Goal: Task Accomplishment & Management: Use online tool/utility

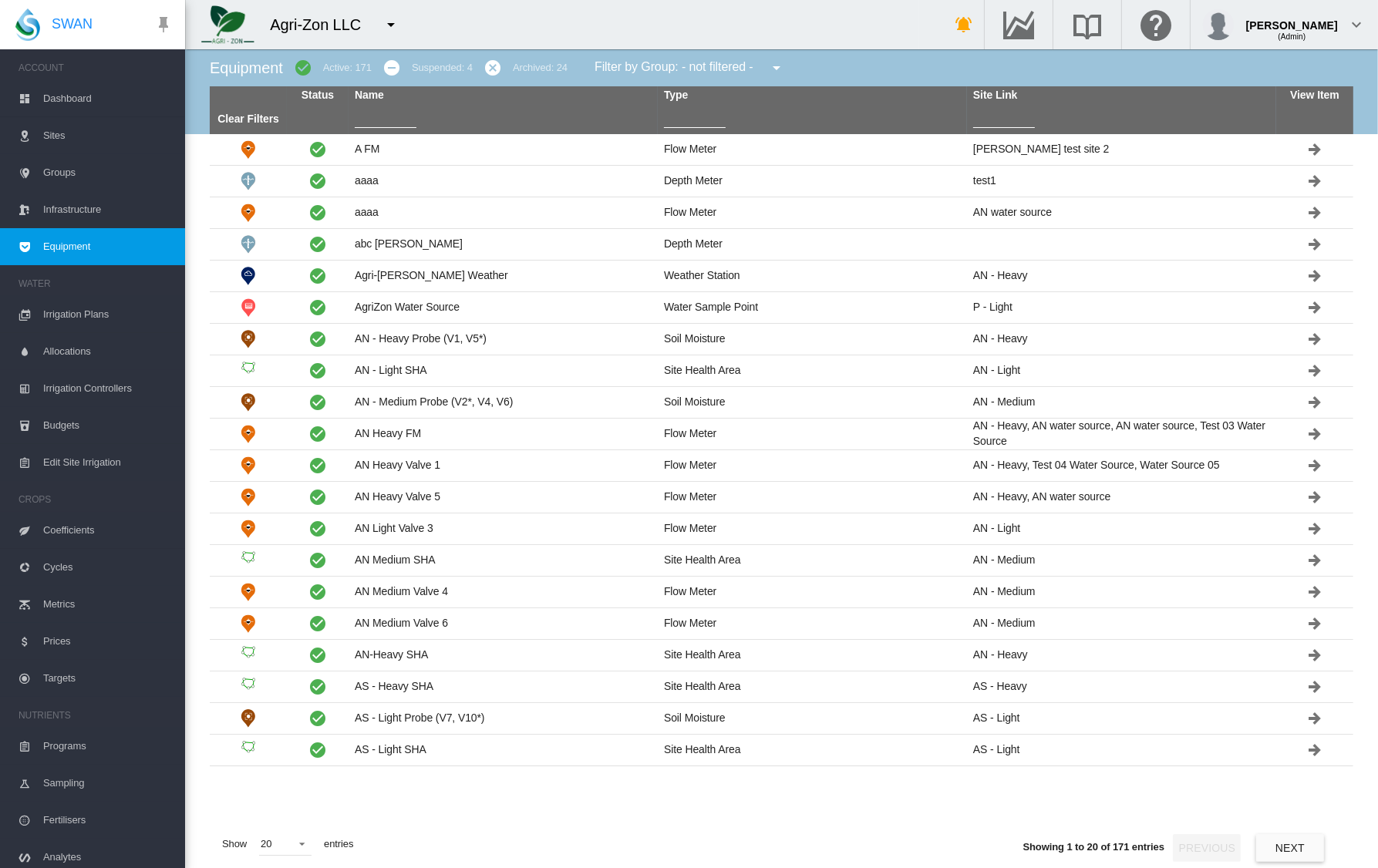
click at [360, 122] on input "text" at bounding box center [385, 116] width 61 height 23
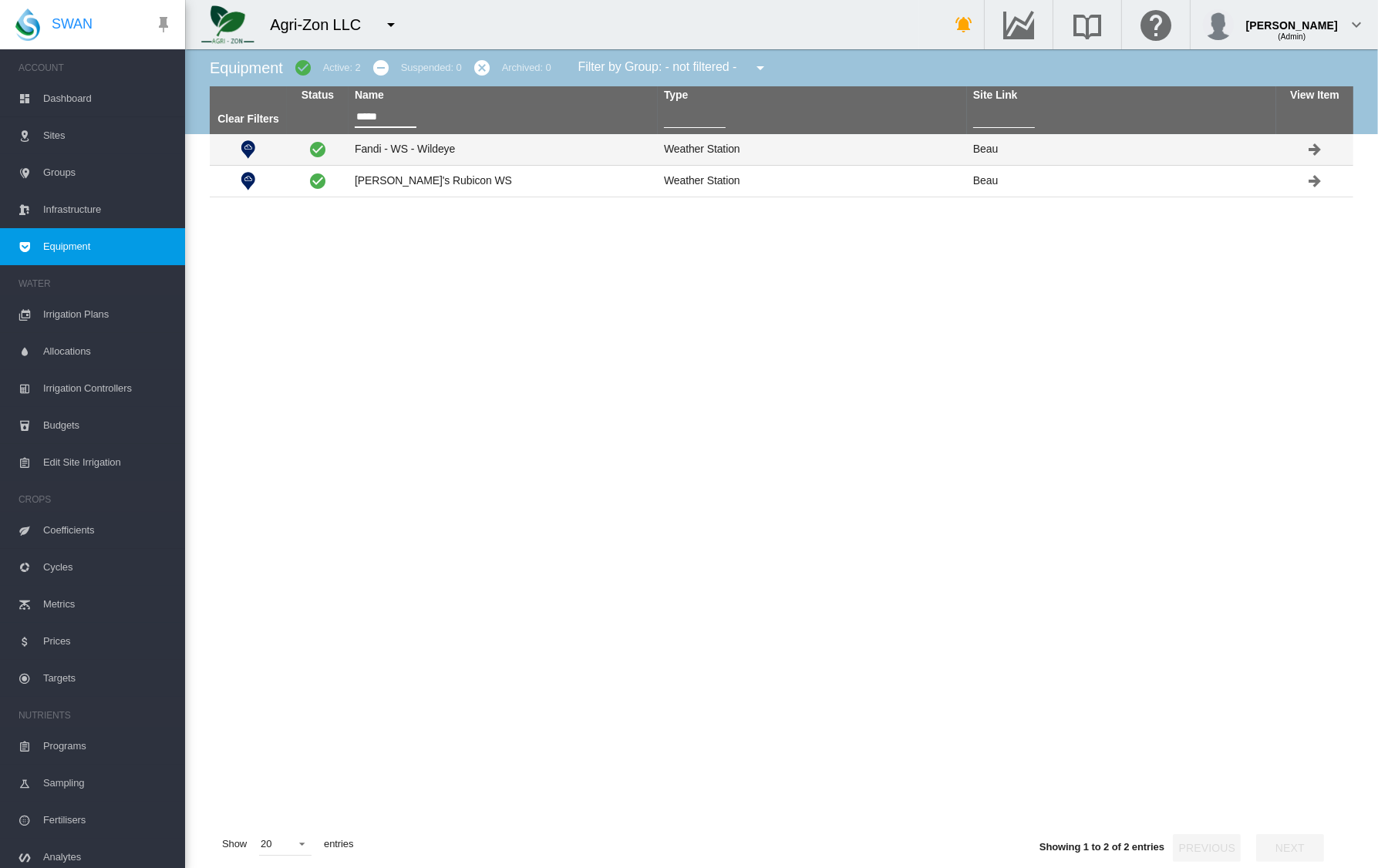
type input "*****"
click at [379, 152] on td "Fandi - WS - Wildeye" at bounding box center [503, 149] width 309 height 31
click at [420, 149] on td "Fandi - WS - Wildeye" at bounding box center [503, 149] width 309 height 31
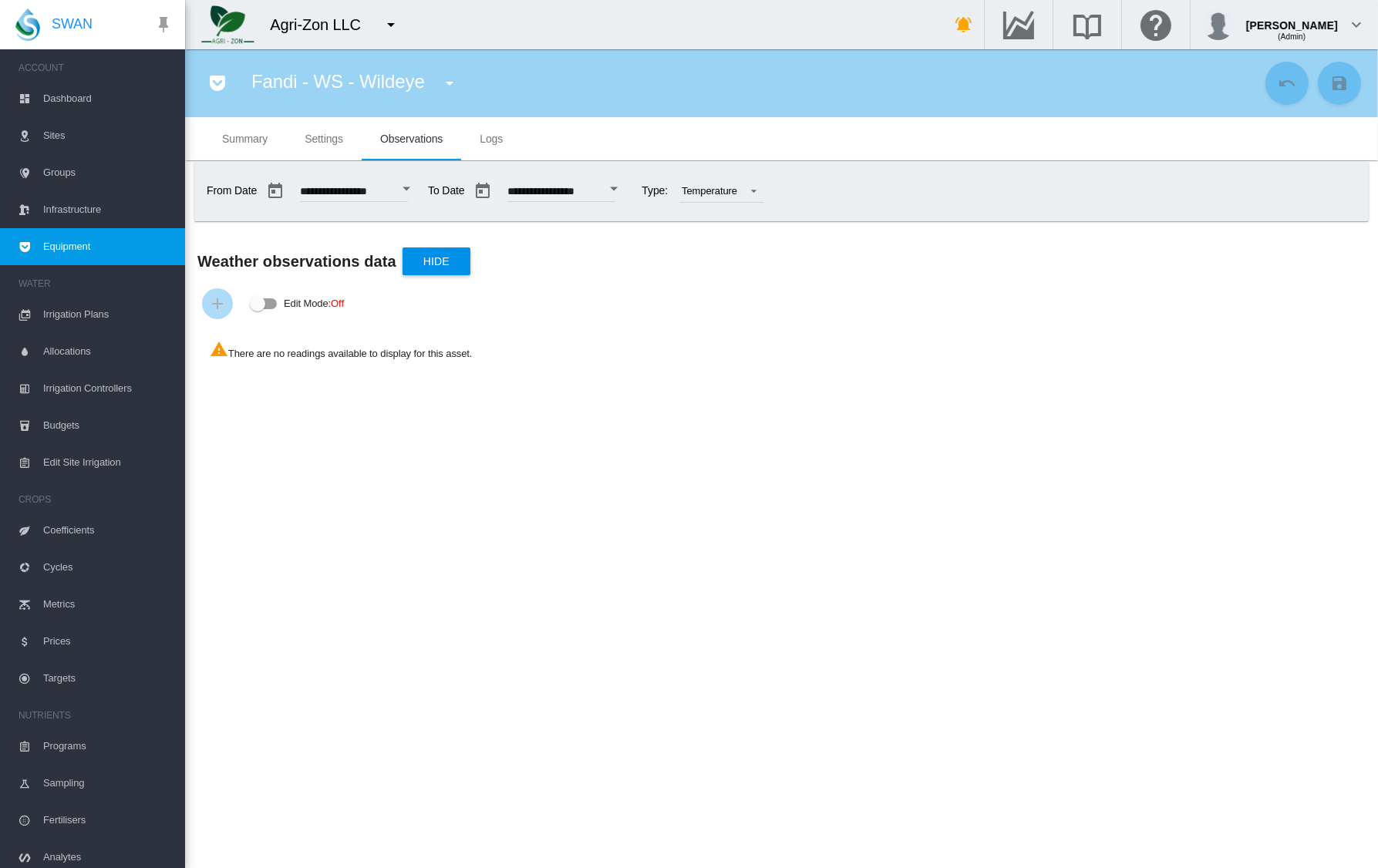
click at [324, 134] on span "Settings" at bounding box center [323, 138] width 39 height 12
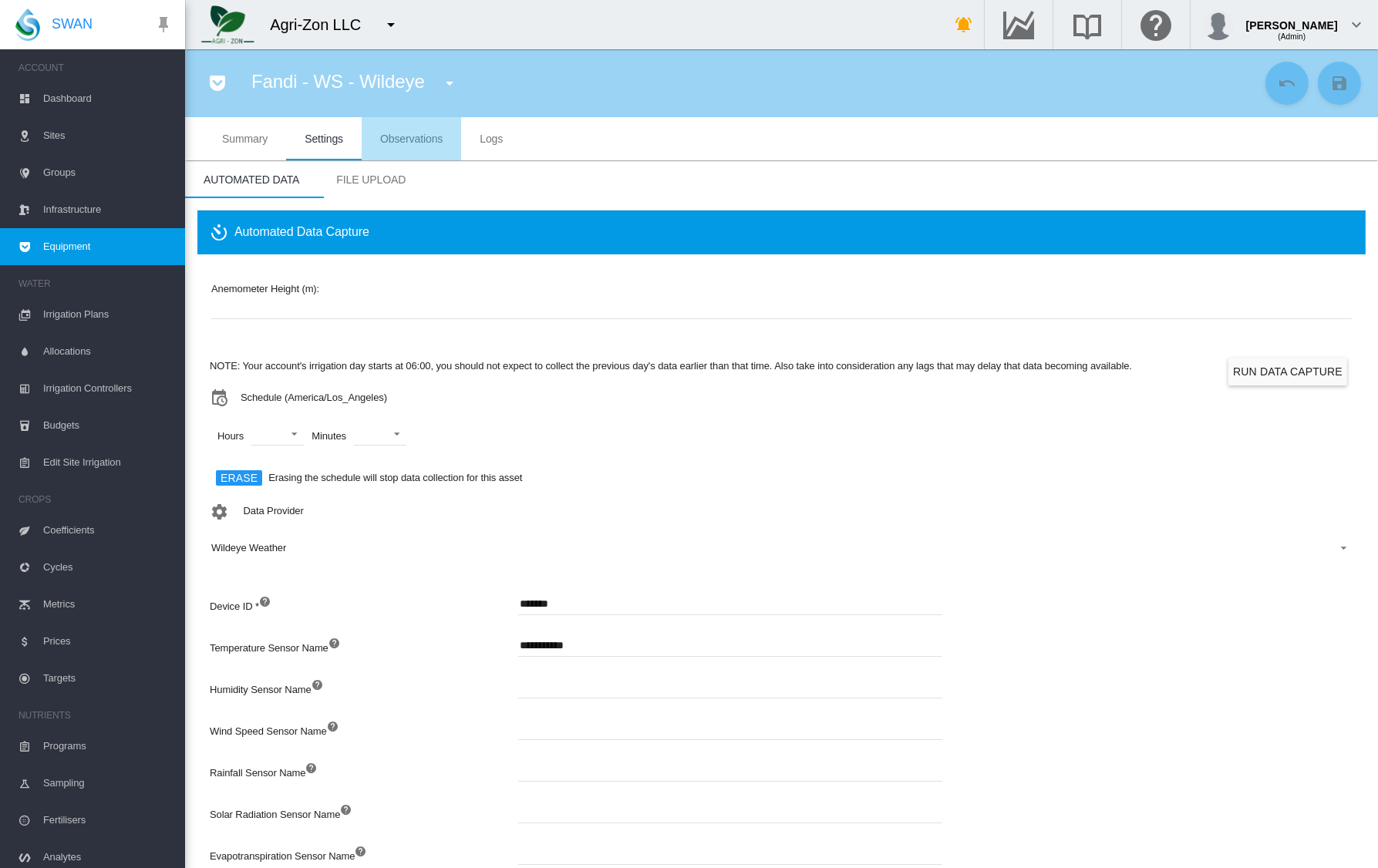
click at [400, 133] on span "Observations" at bounding box center [411, 138] width 62 height 12
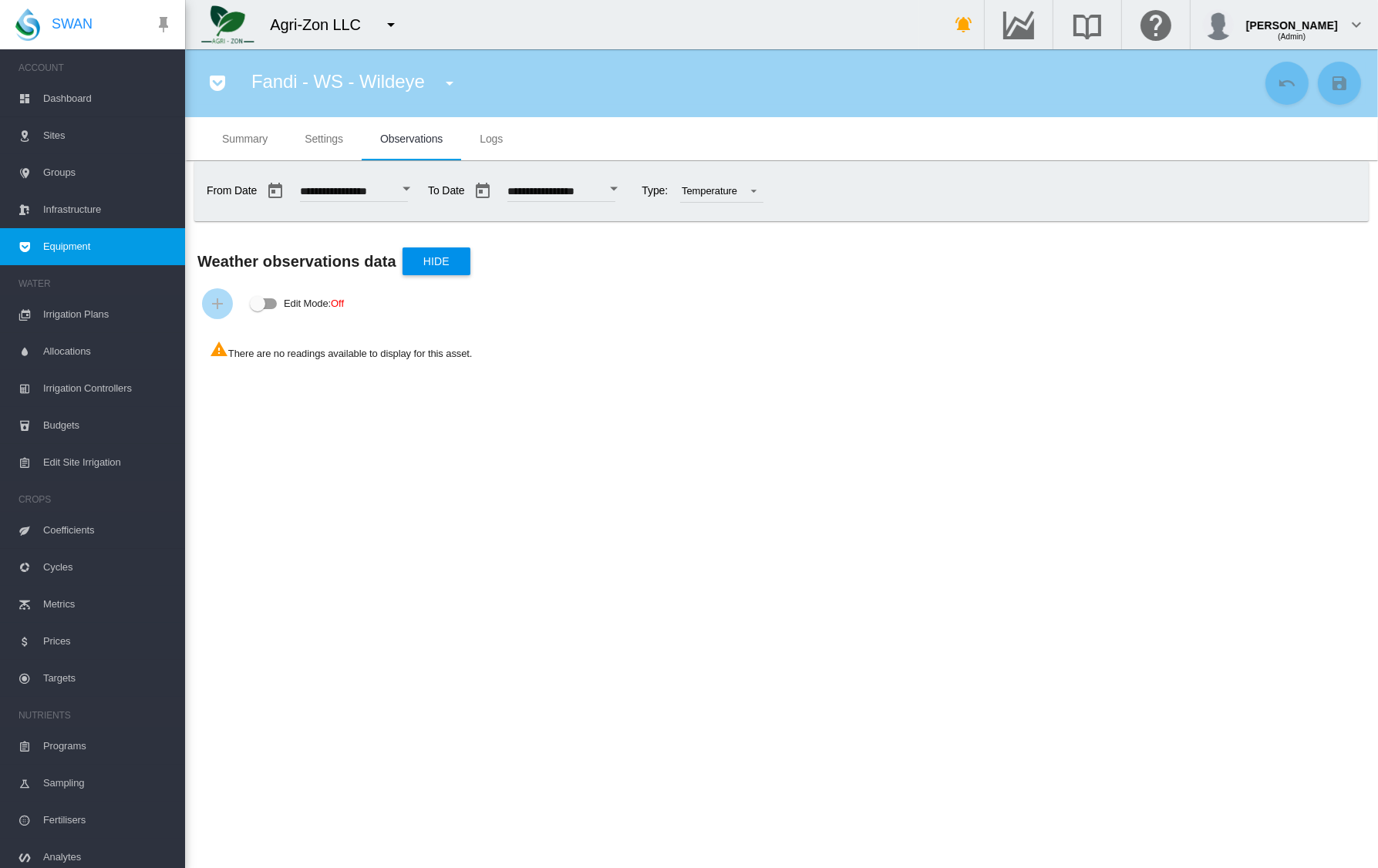
click at [421, 182] on button "Open calendar" at bounding box center [406, 188] width 27 height 27
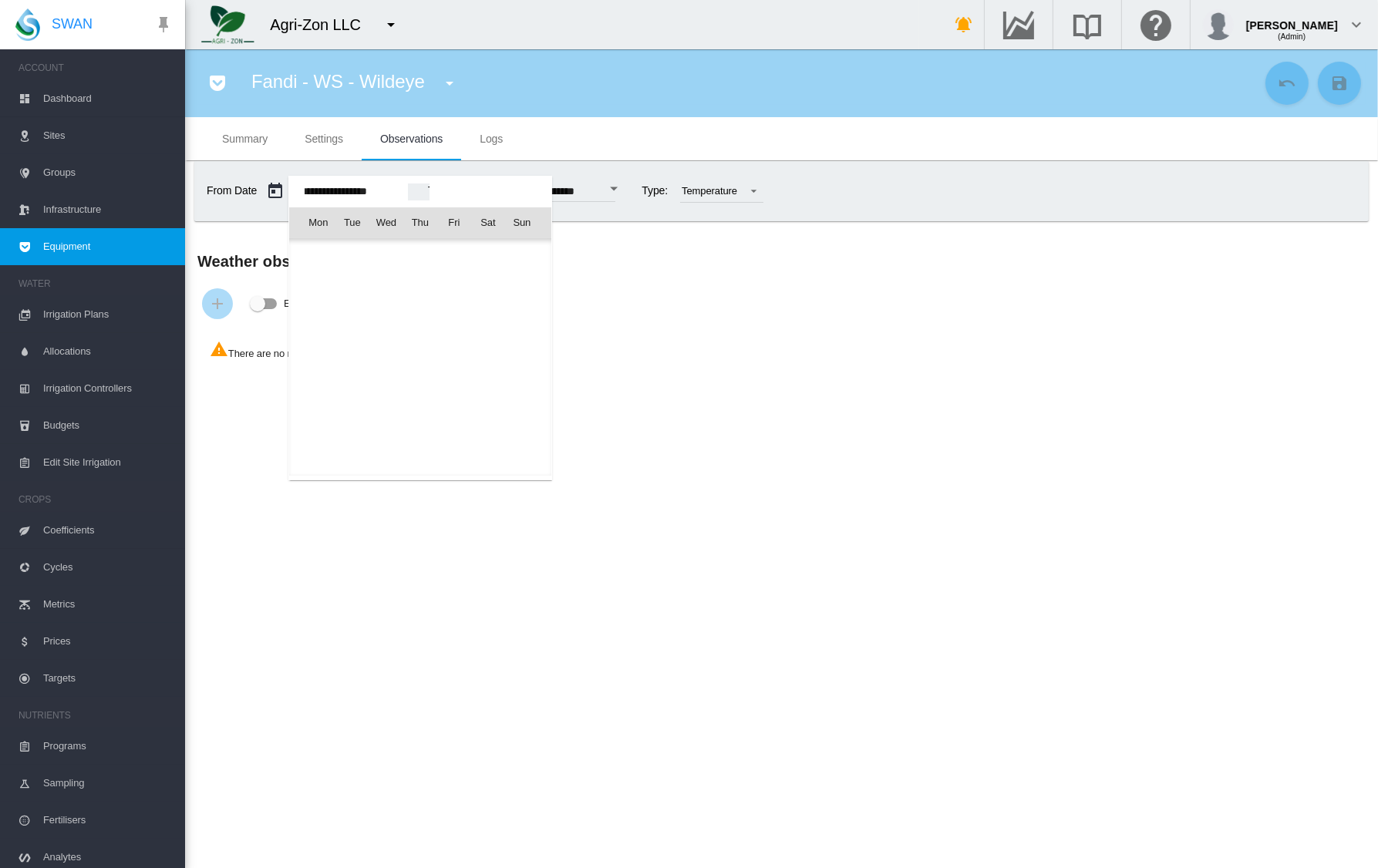
scroll to position [38011, 0]
click at [418, 350] on span "17" at bounding box center [420, 357] width 31 height 31
type input "**********"
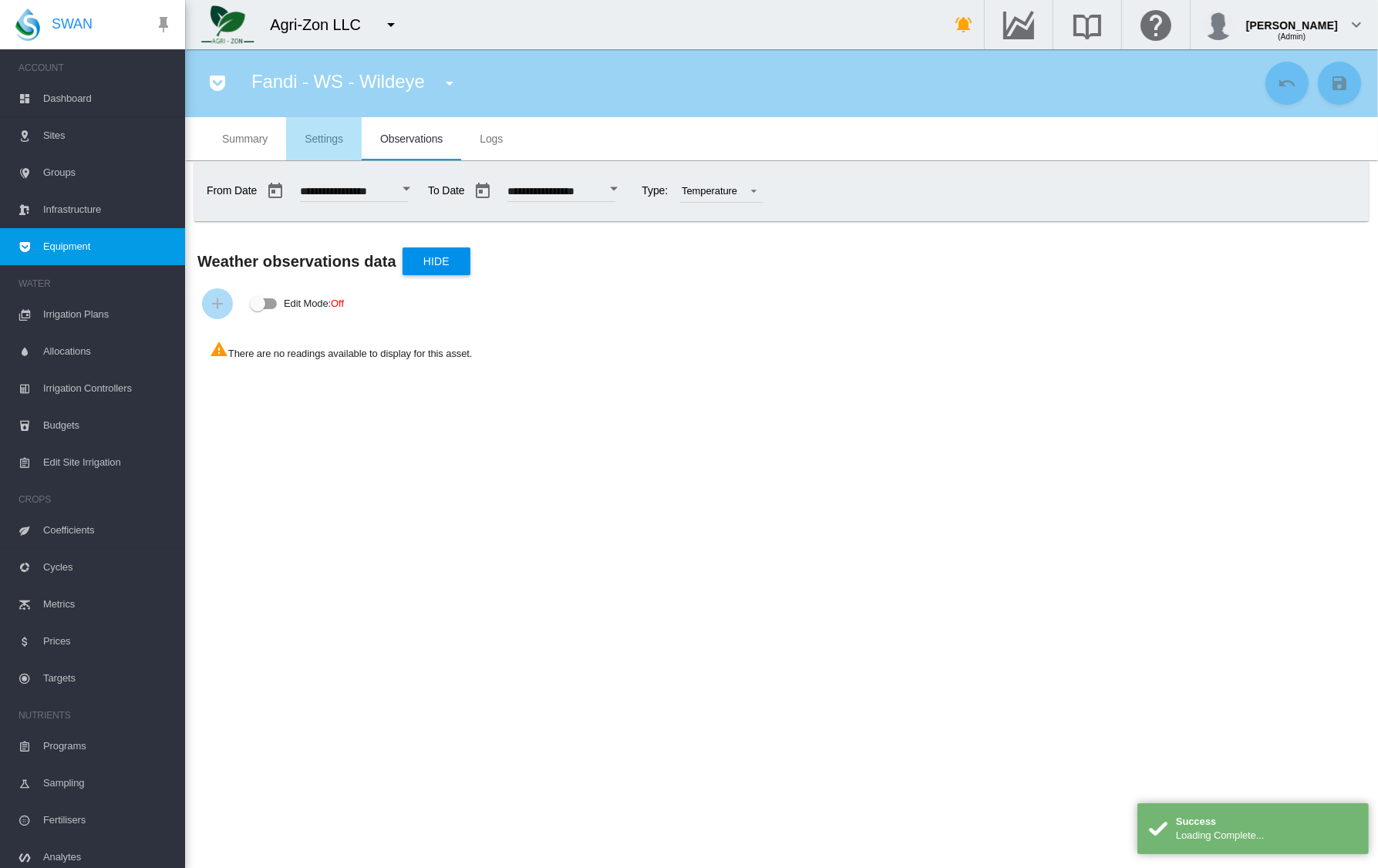
click at [320, 127] on md-tab-item "Settings" at bounding box center [324, 139] width 76 height 43
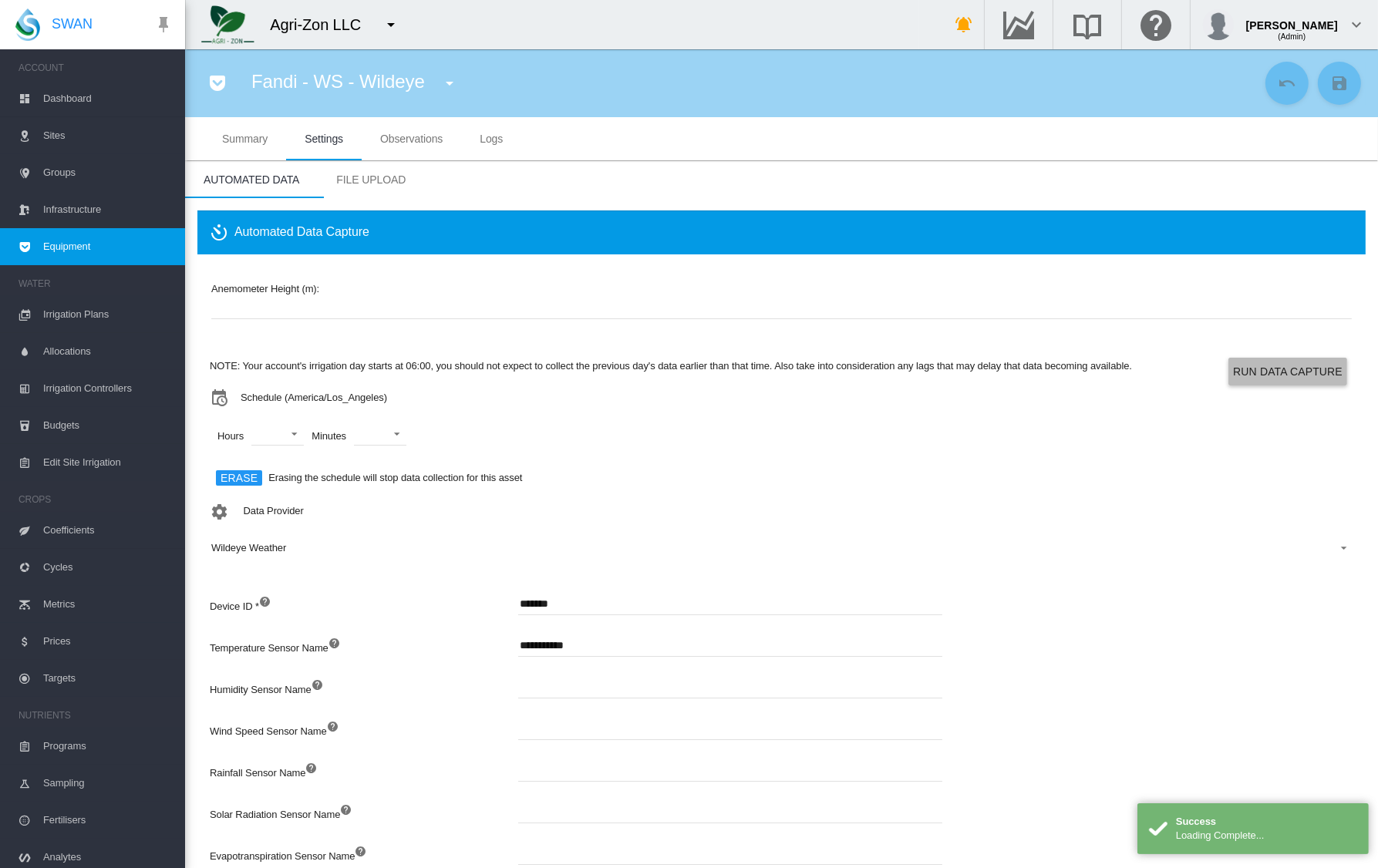
click at [1286, 379] on button "Run Data Capture" at bounding box center [1288, 371] width 119 height 27
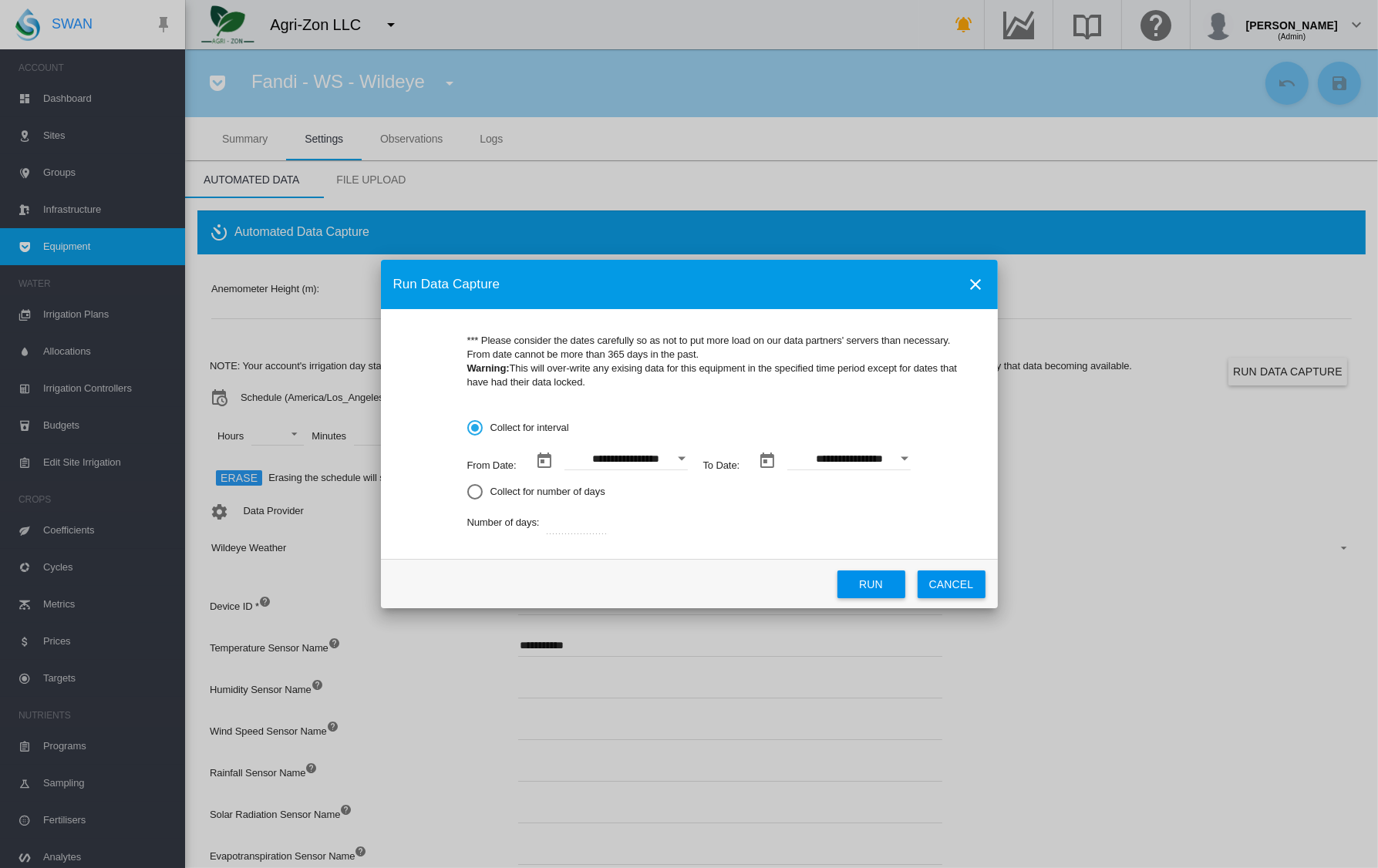
click at [681, 459] on div "Open calendar" at bounding box center [682, 459] width 8 height 4
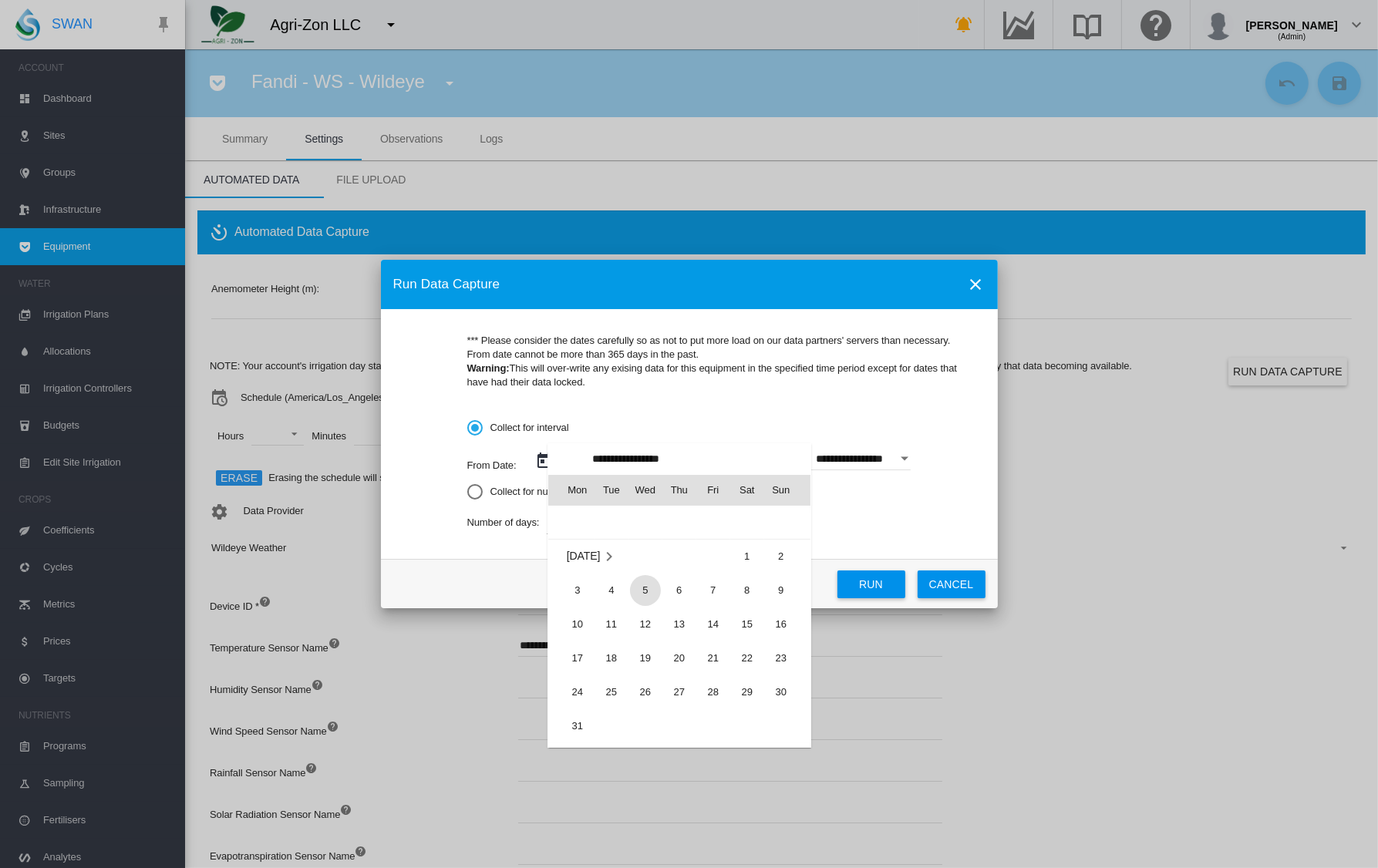
scroll to position [355964, 0]
click at [675, 591] on span "6" at bounding box center [679, 591] width 31 height 31
type input "**********"
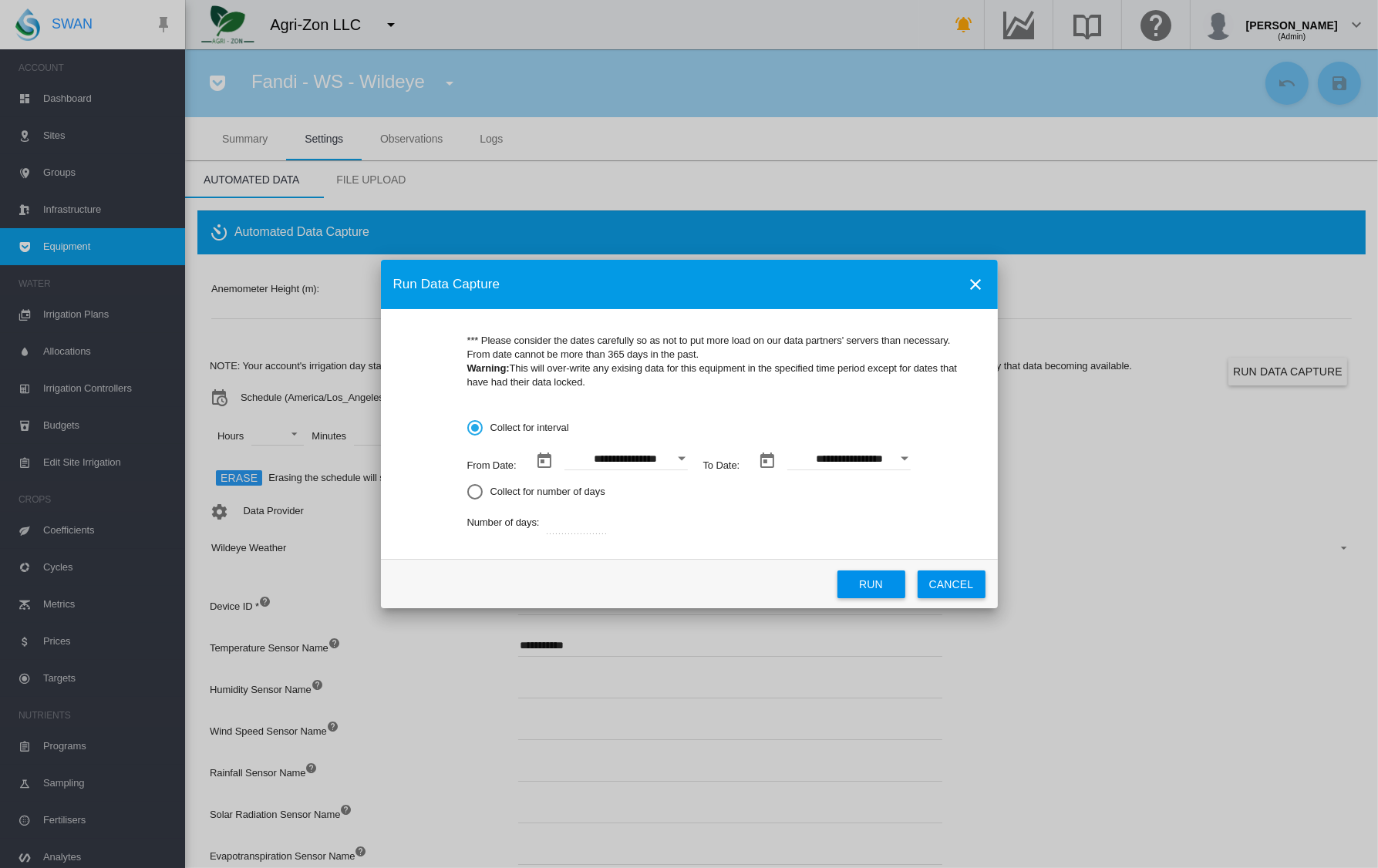
click at [898, 462] on button "Open calendar" at bounding box center [904, 459] width 27 height 27
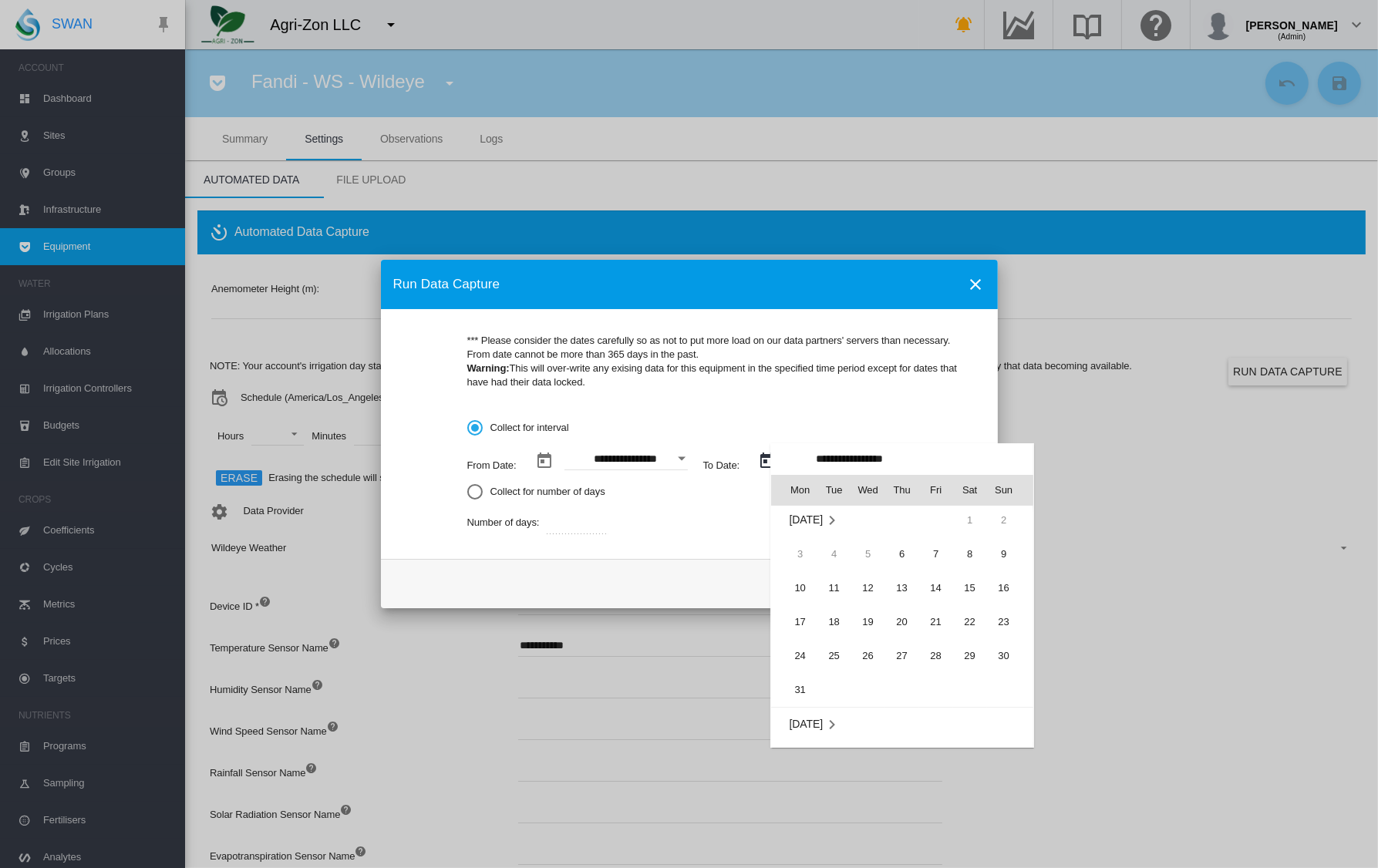
scroll to position [0, 0]
click at [871, 597] on span "12" at bounding box center [868, 591] width 31 height 31
type input "**********"
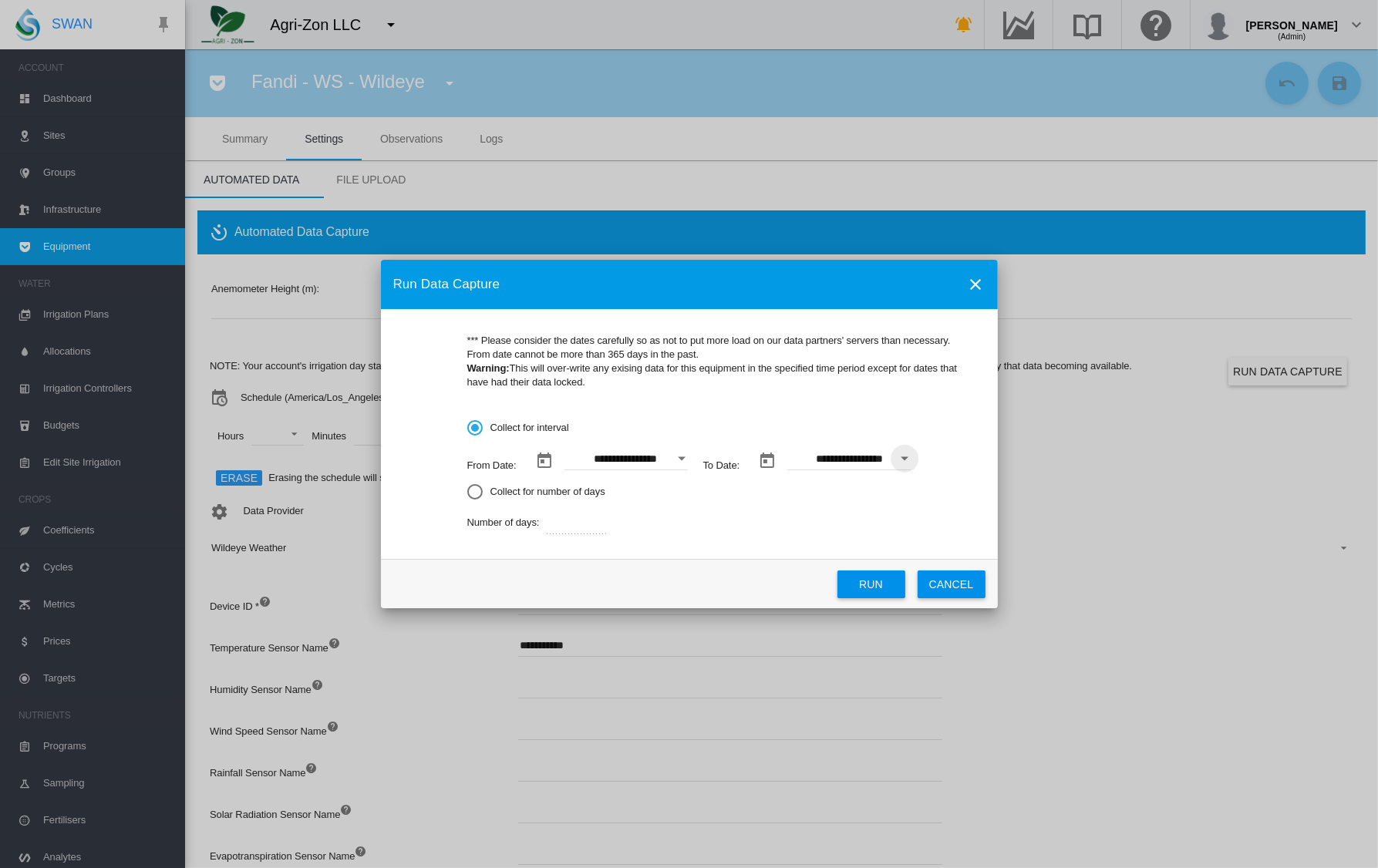
click at [863, 577] on button "Run" at bounding box center [872, 584] width 68 height 27
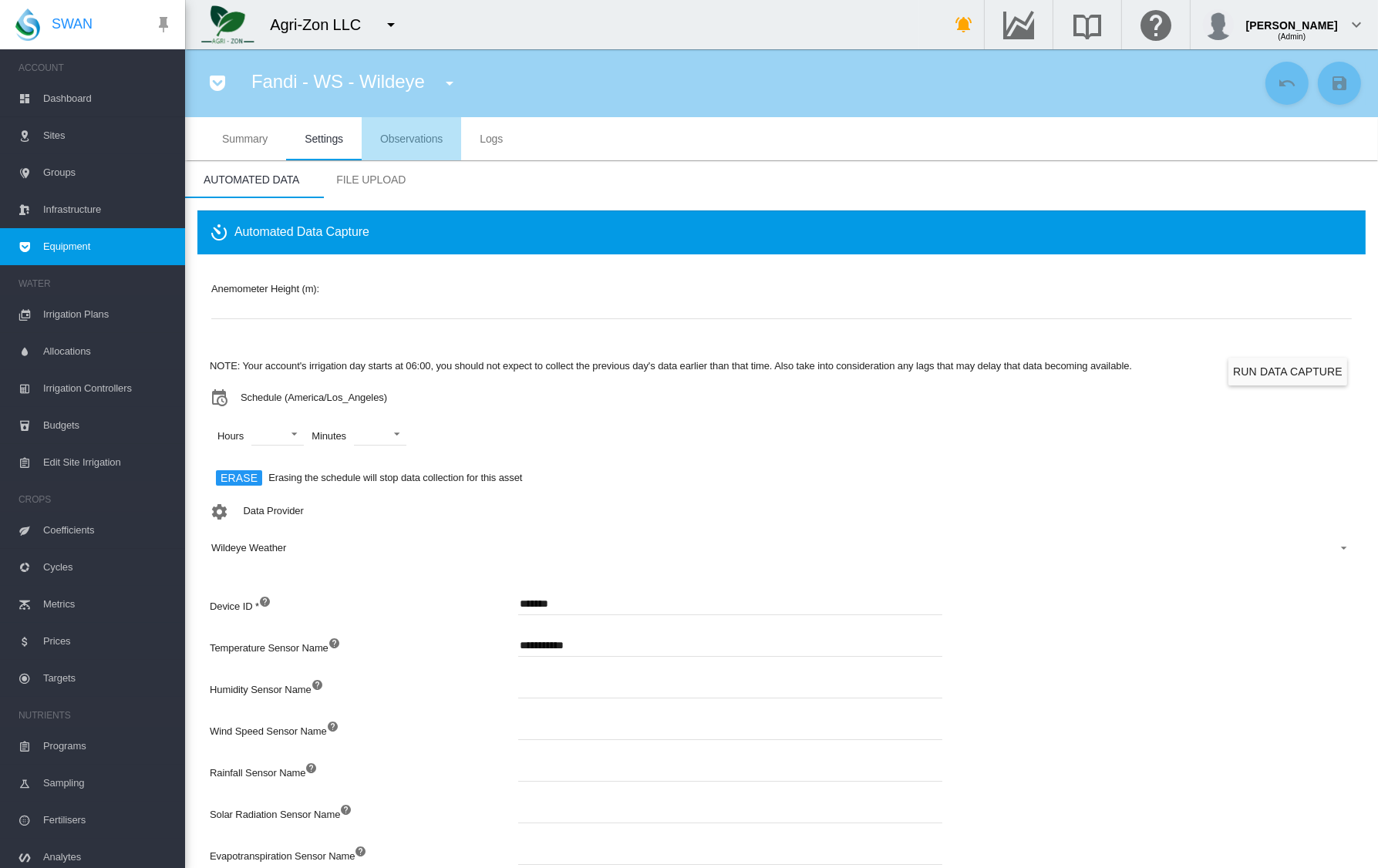
click at [379, 146] on md-tab-item "Observations" at bounding box center [411, 139] width 99 height 43
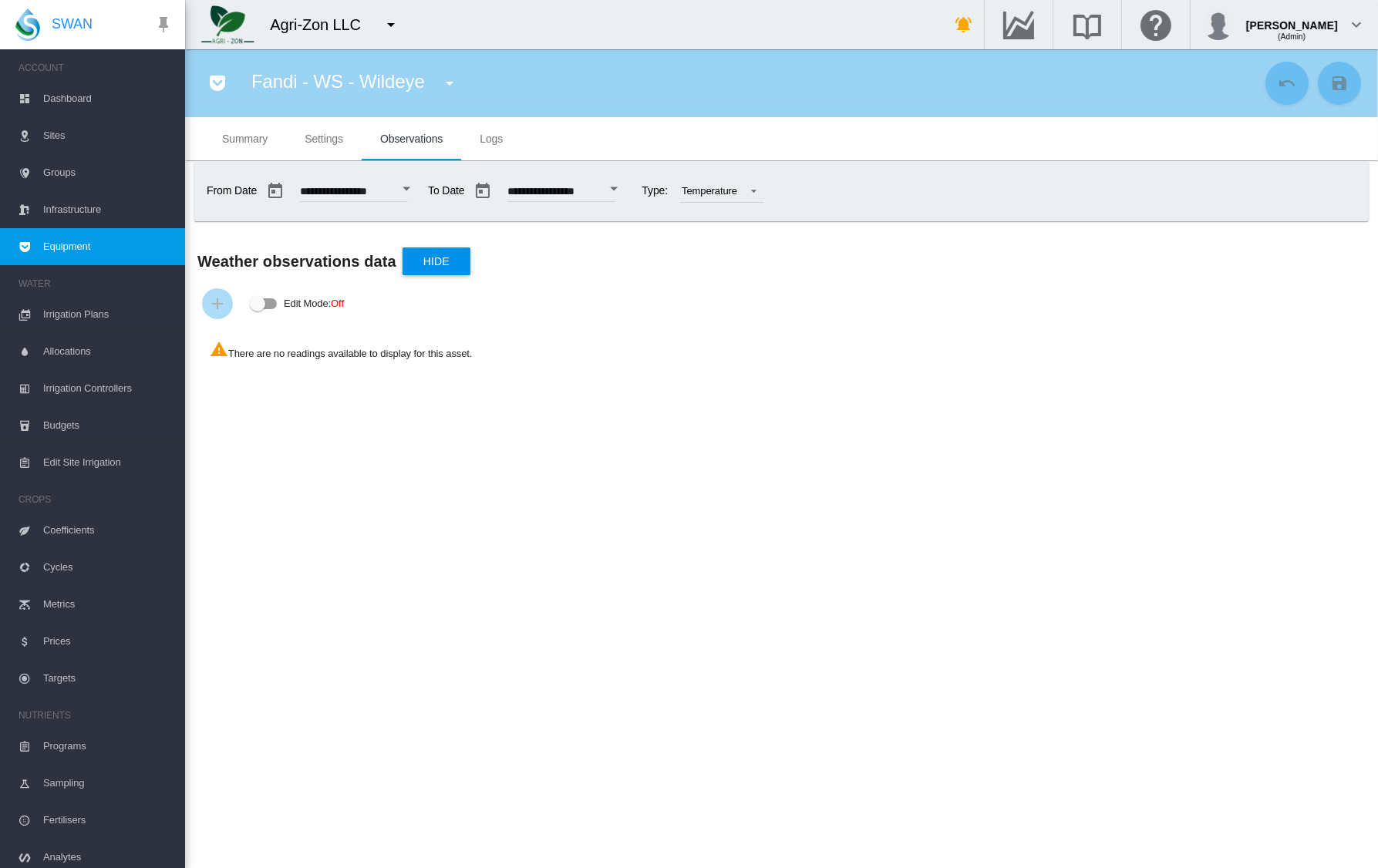
click at [410, 188] on div "Open calendar" at bounding box center [407, 189] width 8 height 4
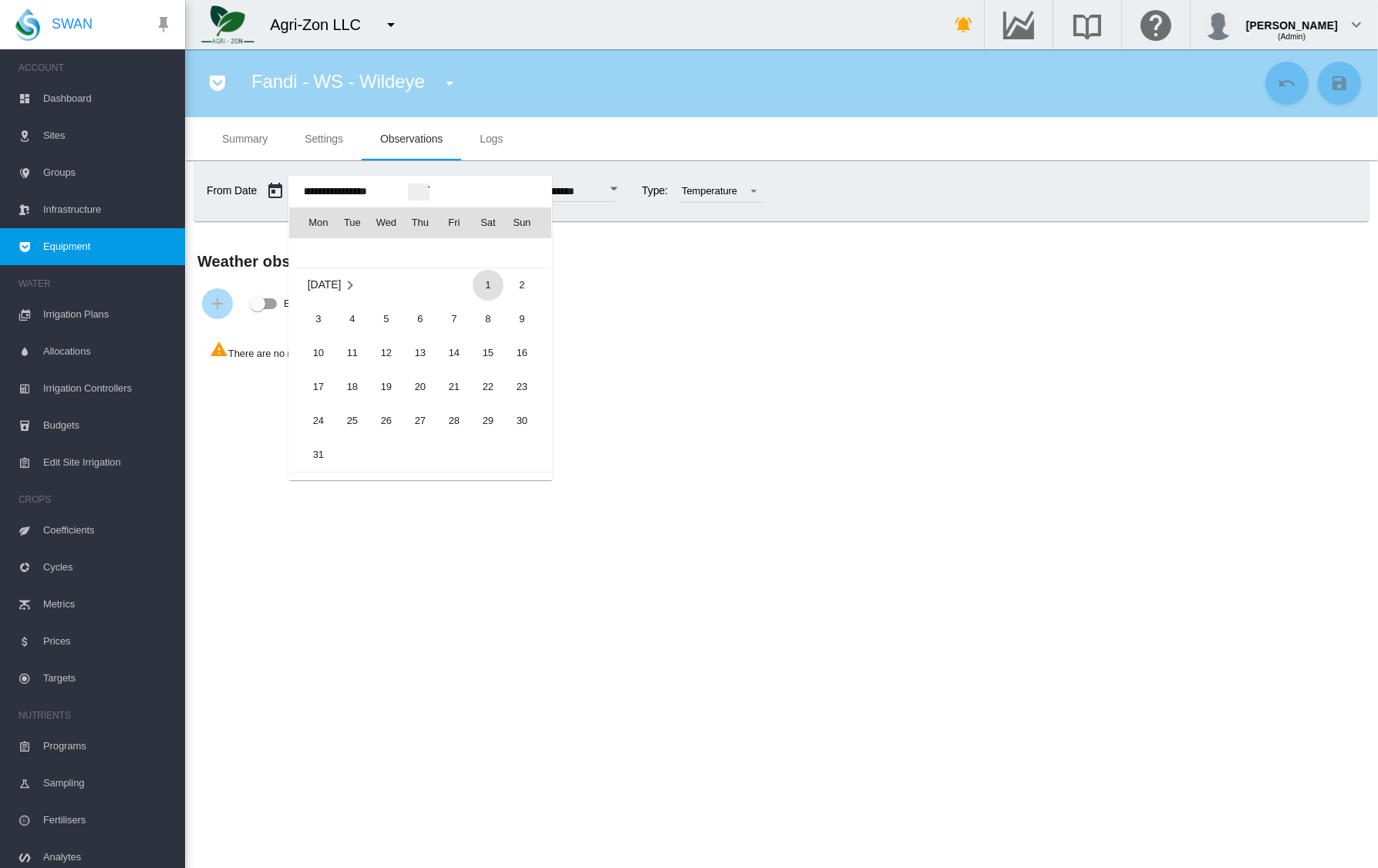
scroll to position [37164, 0]
click at [496, 288] on span "1" at bounding box center [488, 285] width 31 height 31
type input "**********"
